Goal: Task Accomplishment & Management: Manage account settings

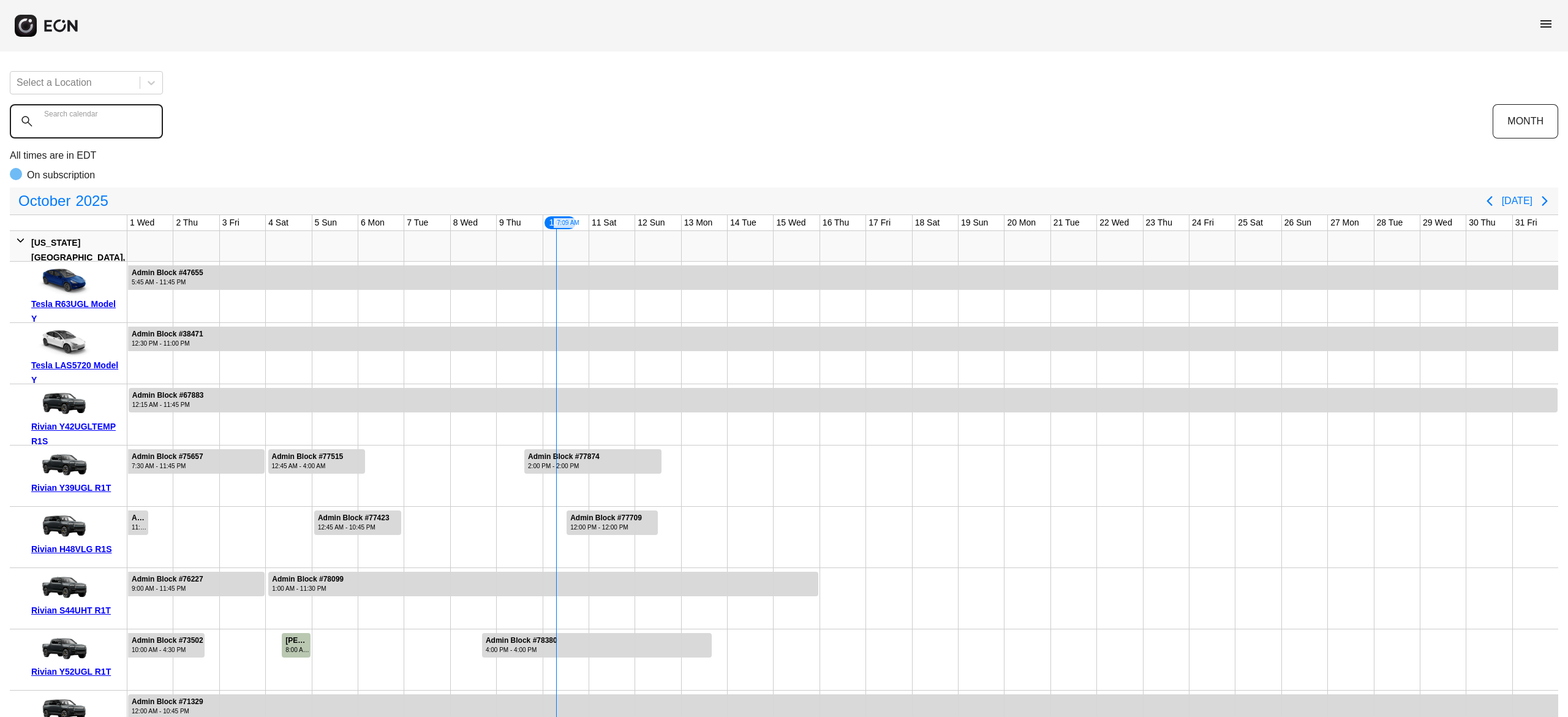
click at [132, 126] on calendar "Search calendar" at bounding box center [86, 122] width 153 height 34
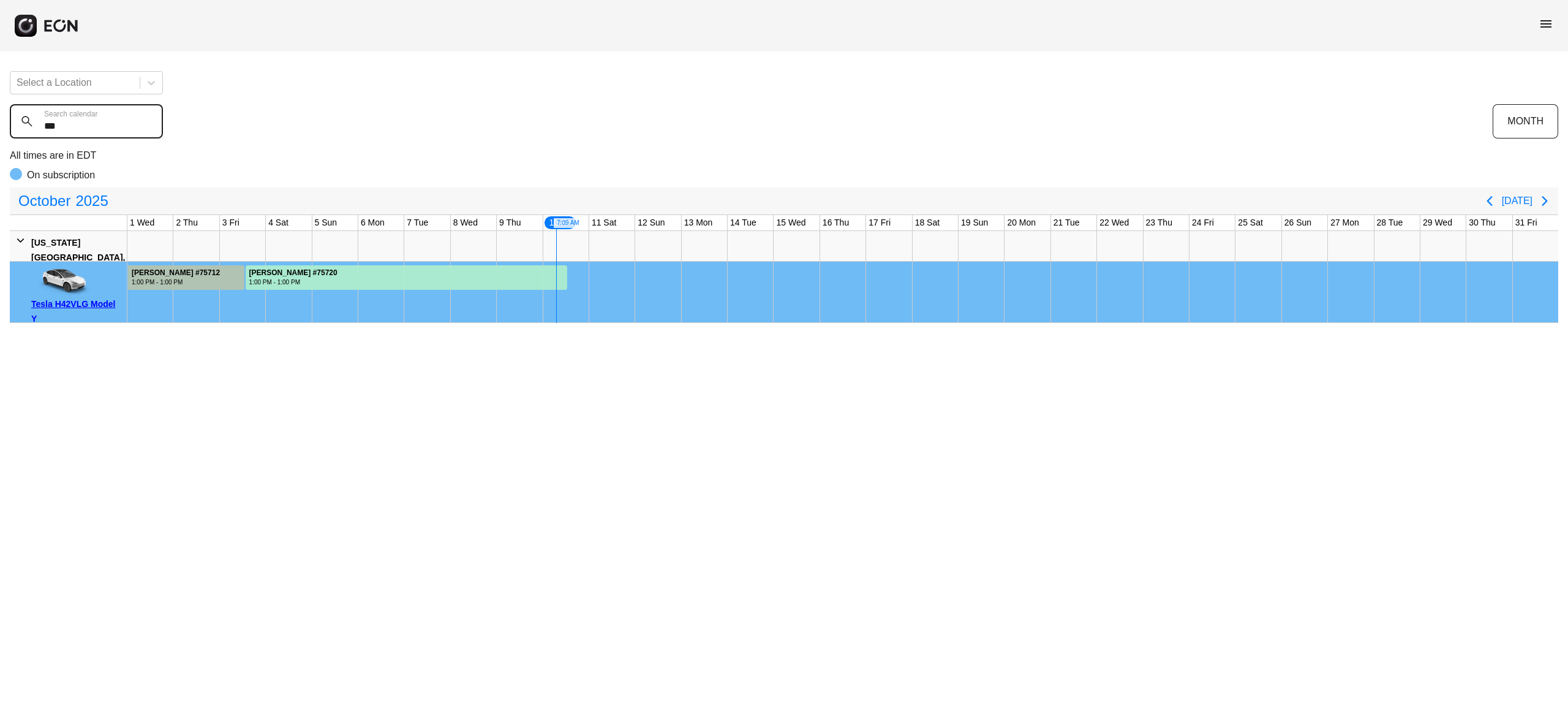
type calendar "***"
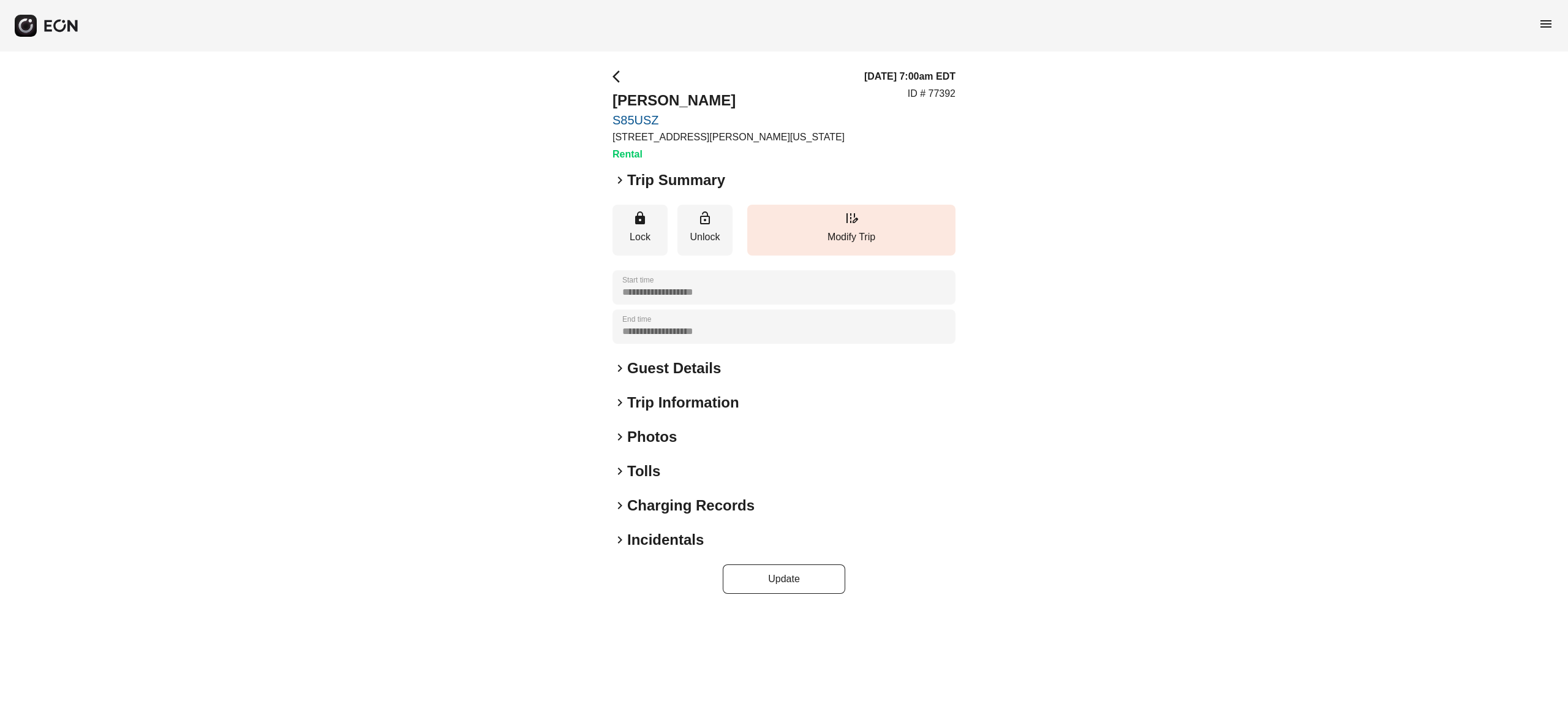
click at [665, 433] on h2 "Photos" at bounding box center [652, 436] width 50 height 19
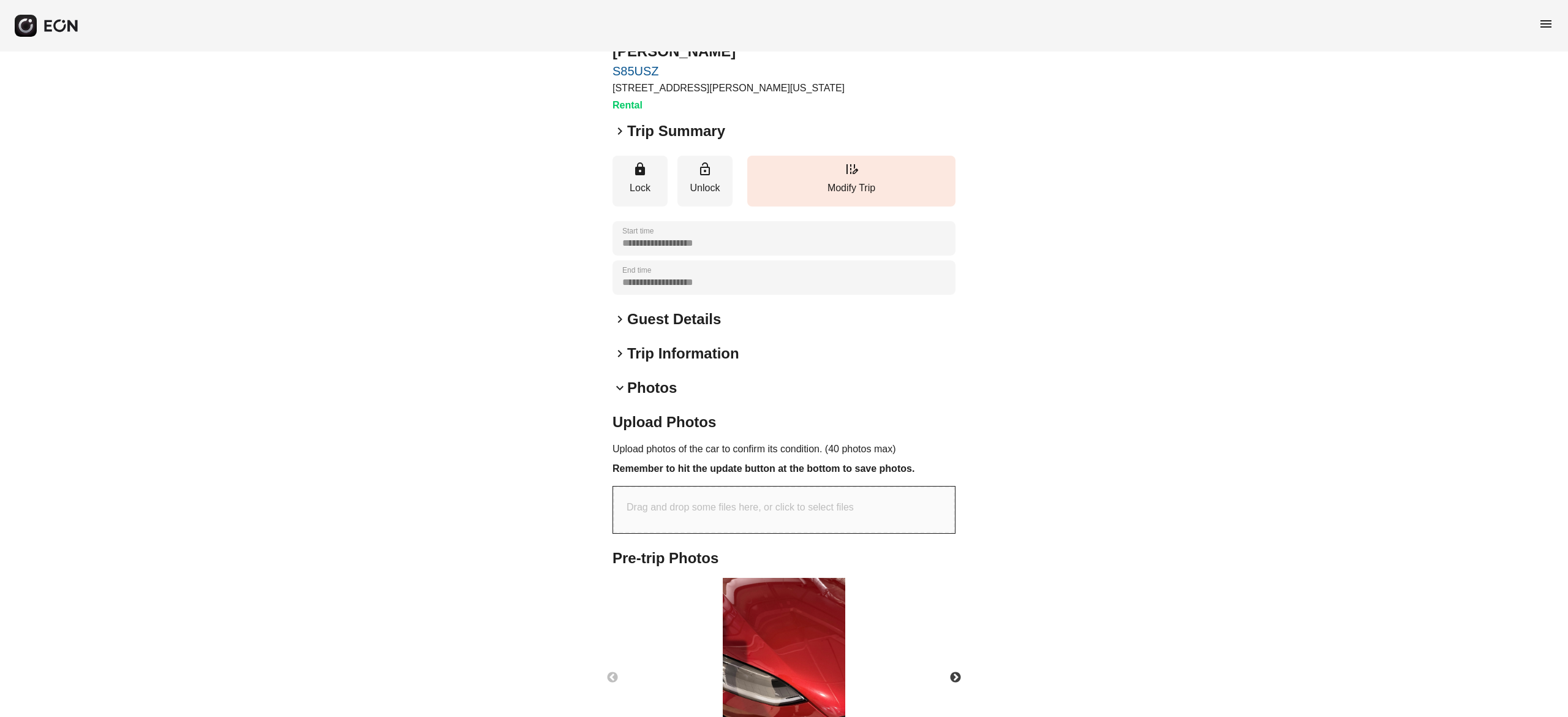
scroll to position [122, 0]
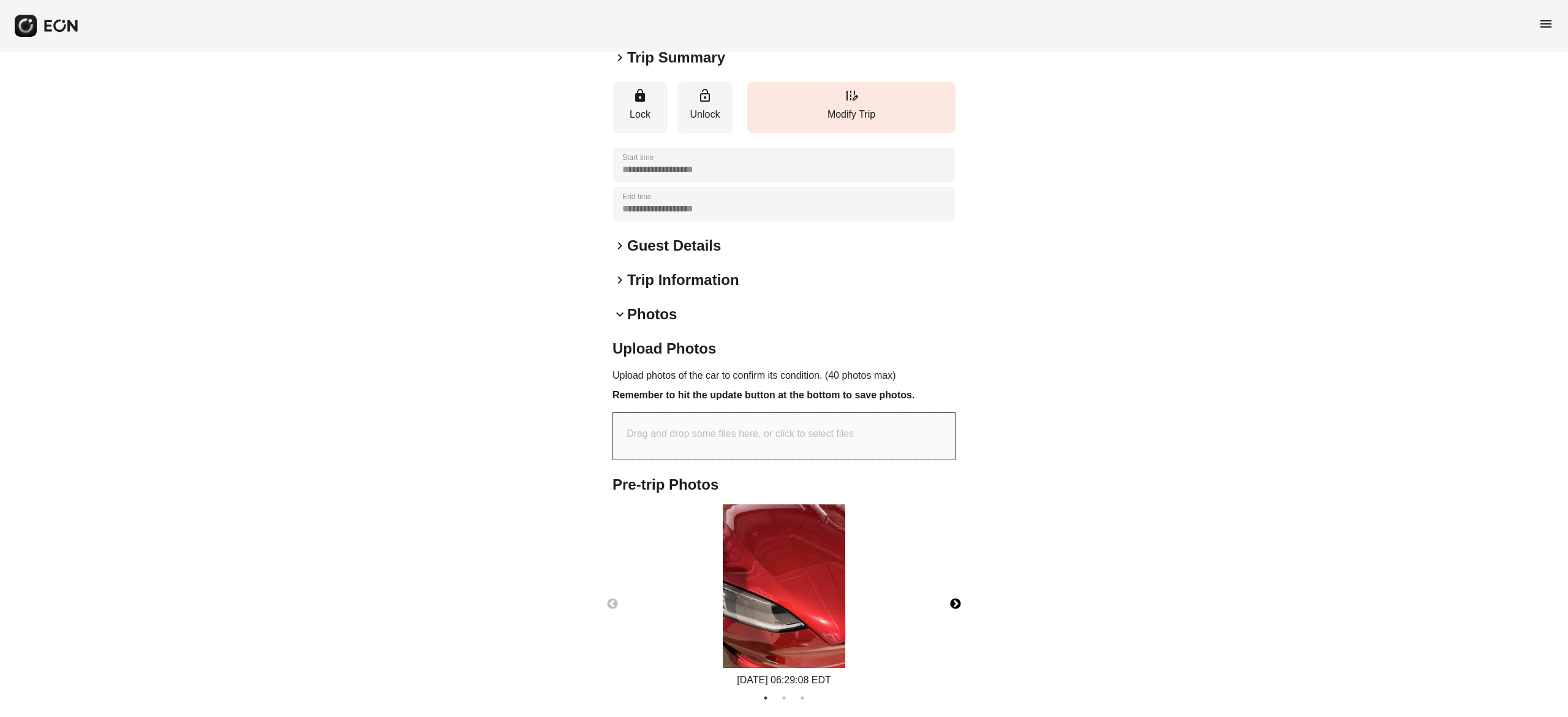
click at [956, 598] on button "Next" at bounding box center [955, 604] width 43 height 43
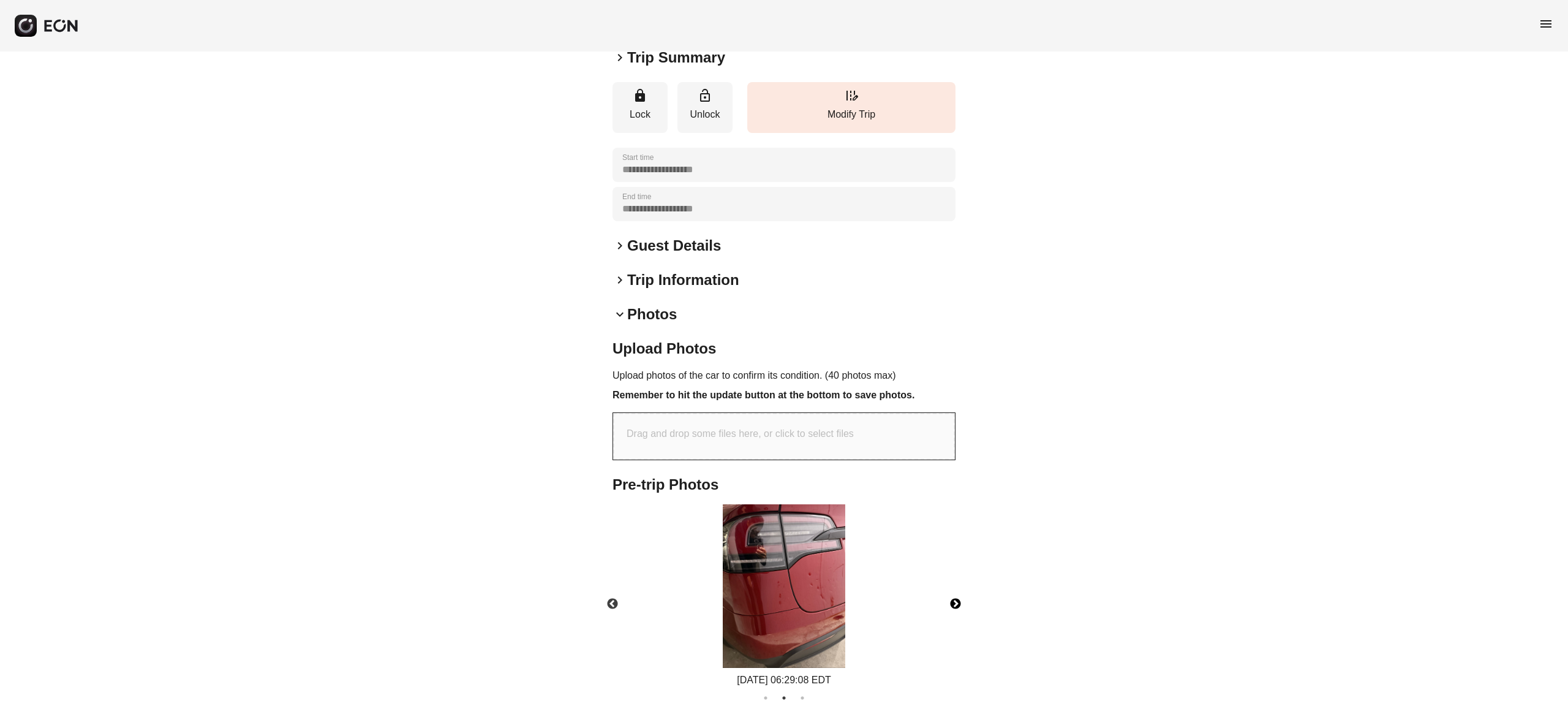
click at [956, 598] on button "Next" at bounding box center [955, 604] width 43 height 43
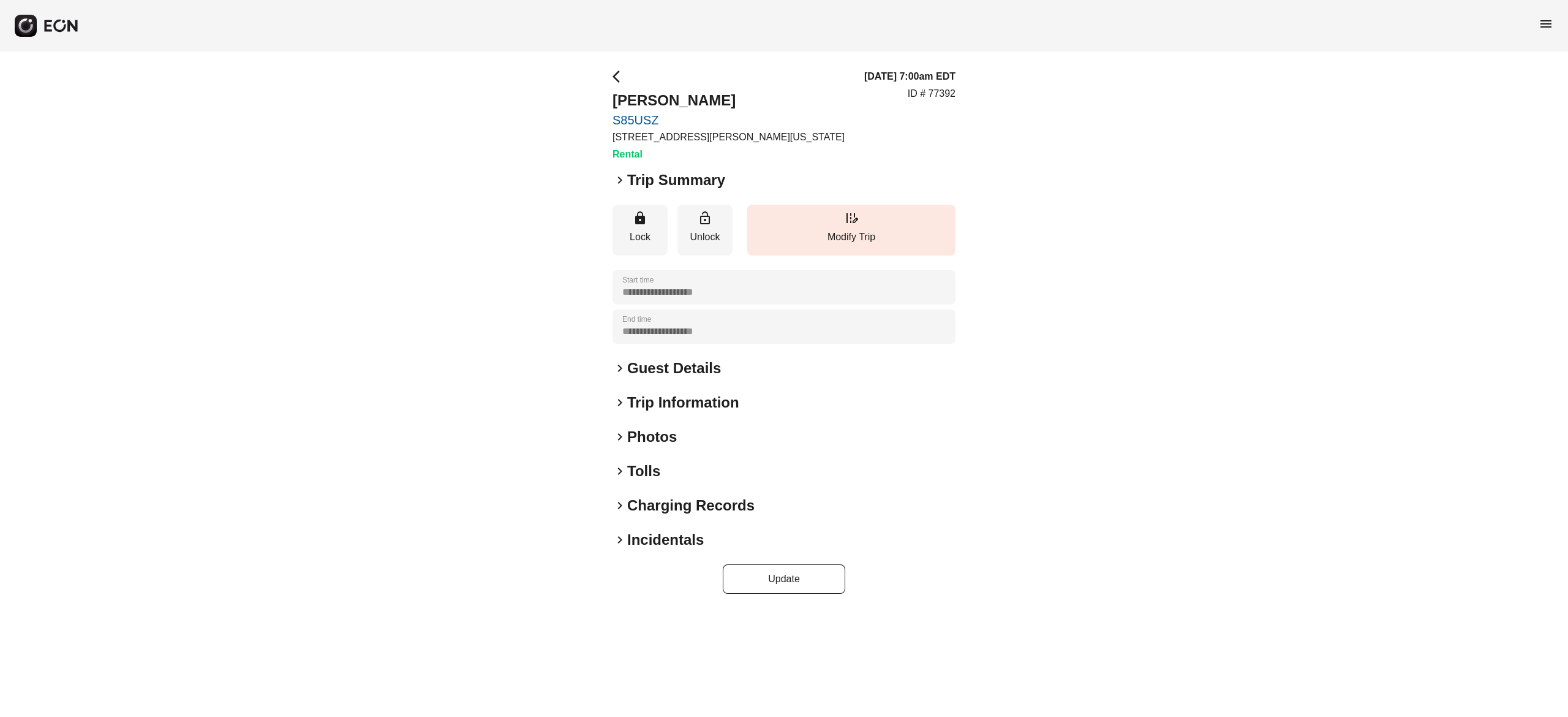
click at [660, 428] on h2 "Photos" at bounding box center [652, 436] width 50 height 19
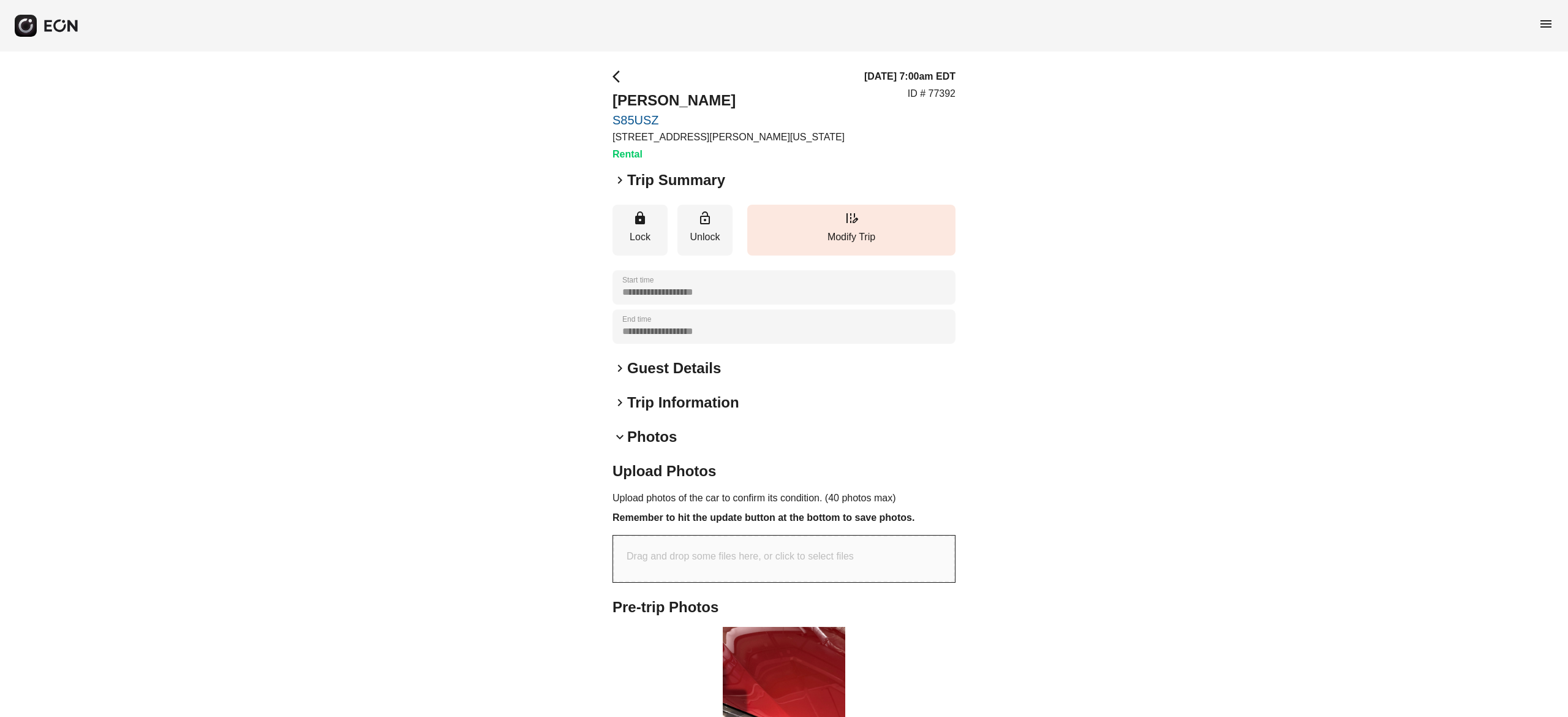
scroll to position [317, 0]
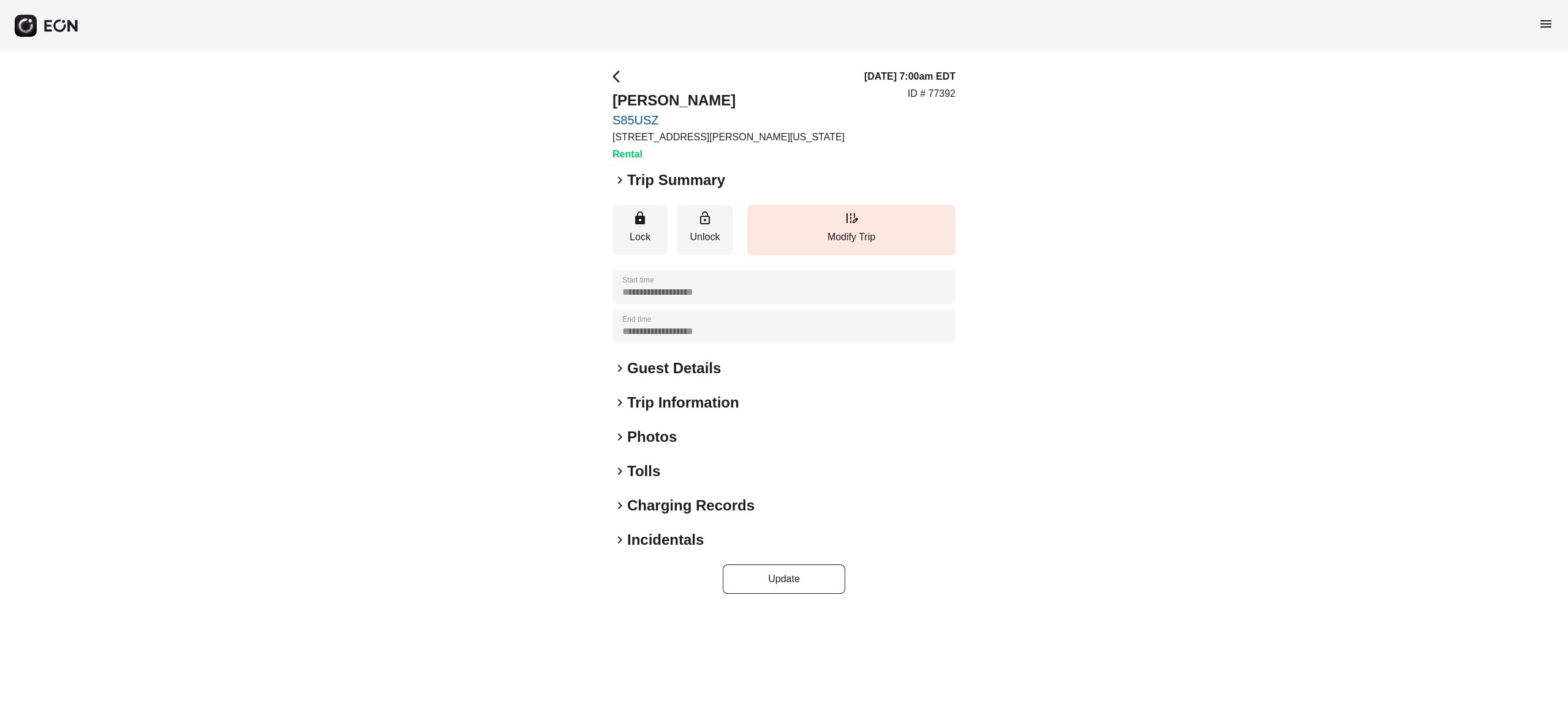
click at [659, 437] on h2 "Photos" at bounding box center [652, 436] width 50 height 19
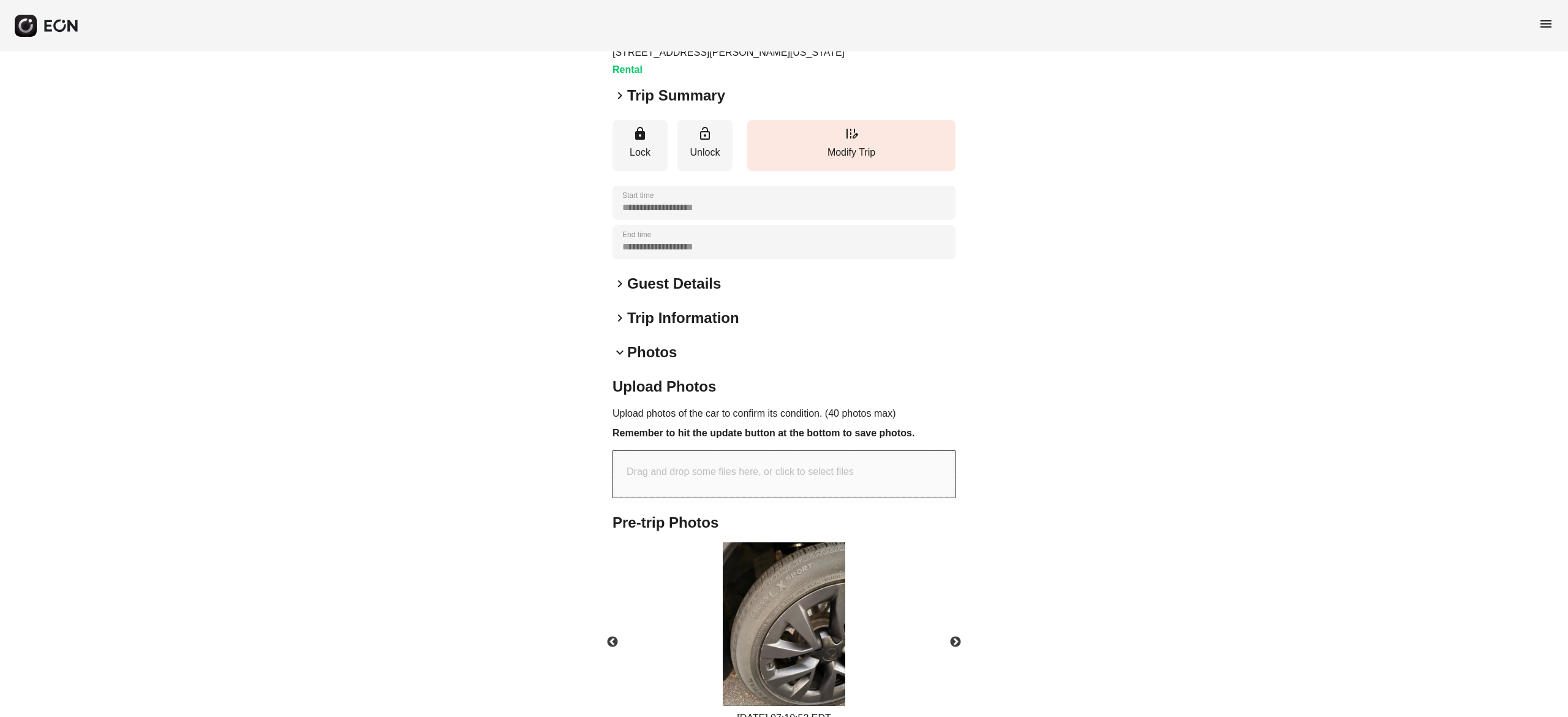
scroll to position [154, 0]
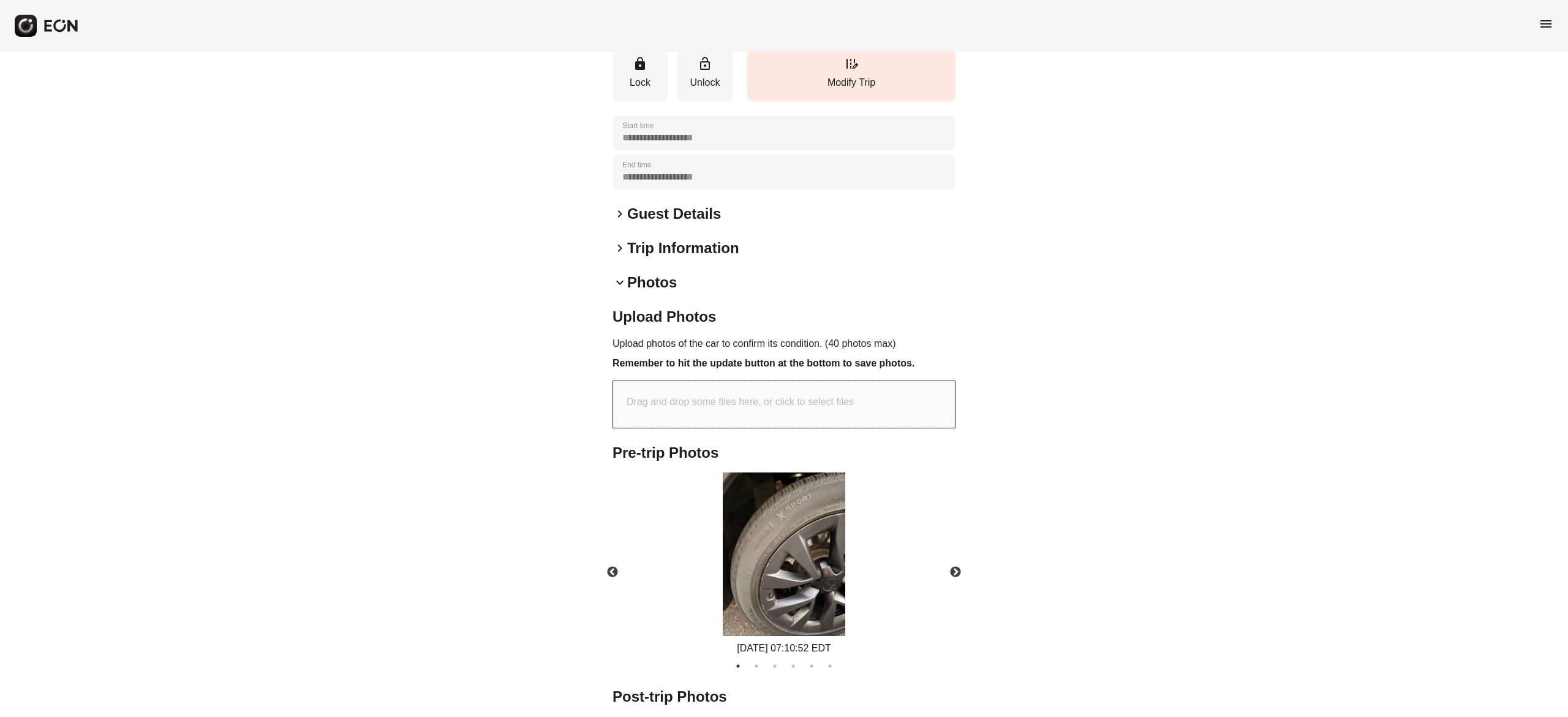
click at [750, 386] on div "Drag and drop some files here, or click to select files" at bounding box center [784, 404] width 342 height 46
type input "**********"
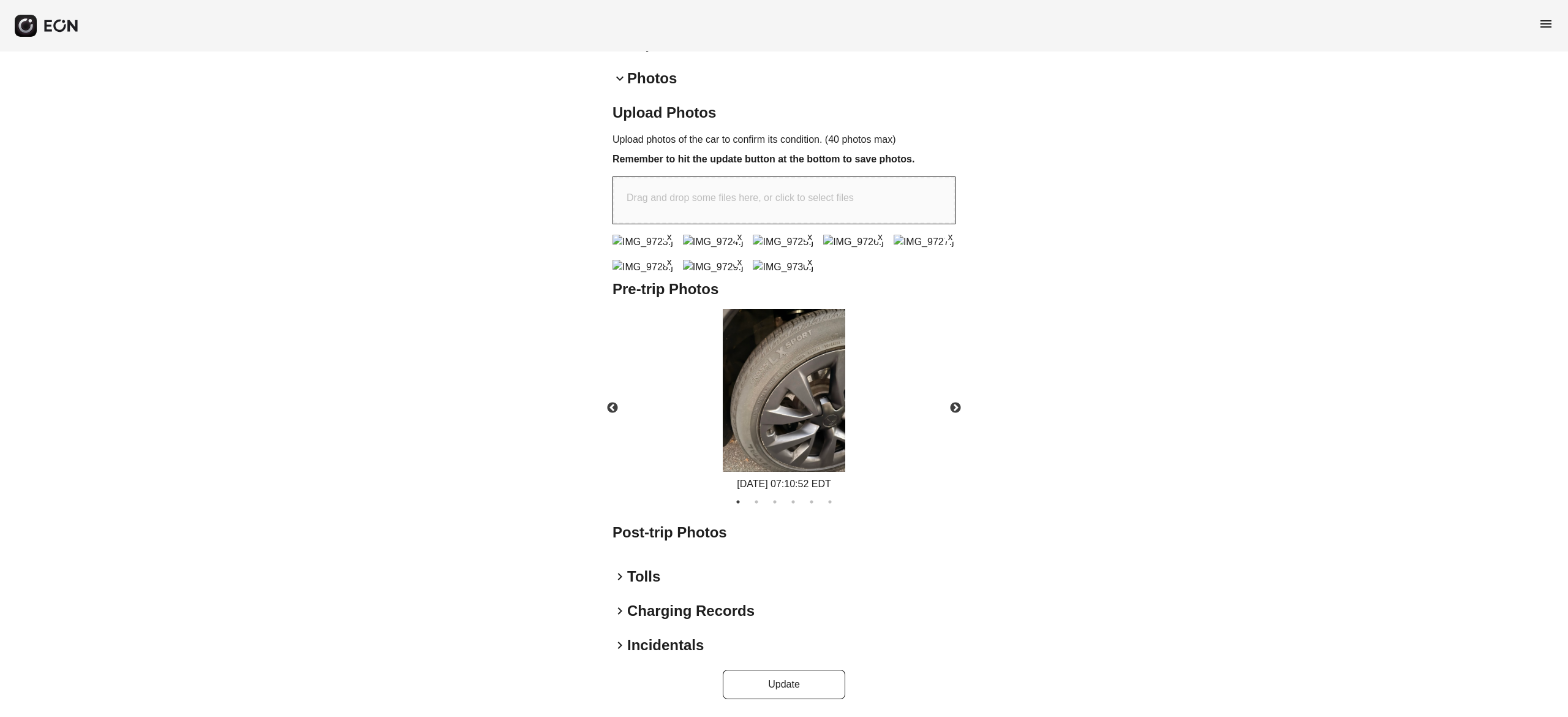
scroll to position [491, 0]
click at [820, 692] on button "Update" at bounding box center [784, 684] width 122 height 29
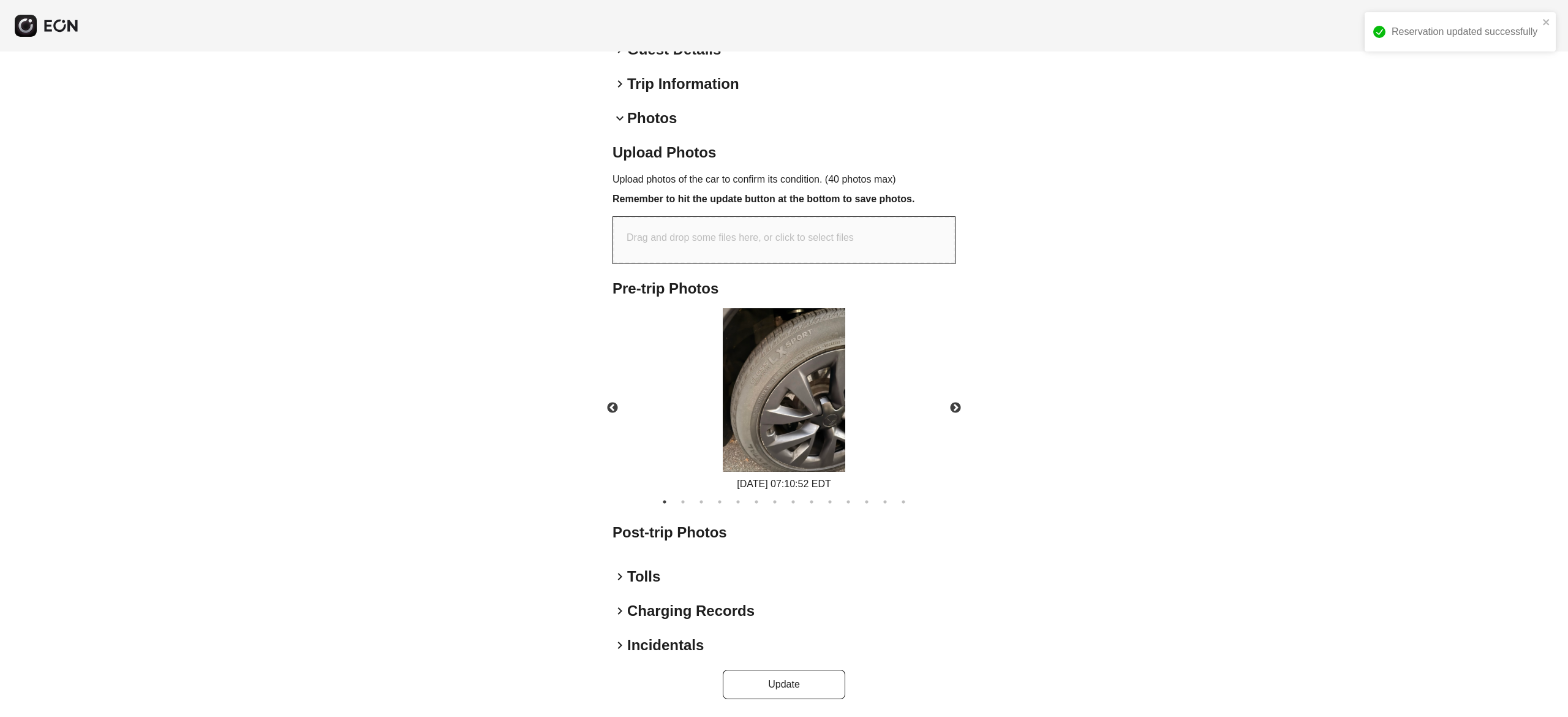
scroll to position [317, 0]
